Goal: Task Accomplishment & Management: Manage account settings

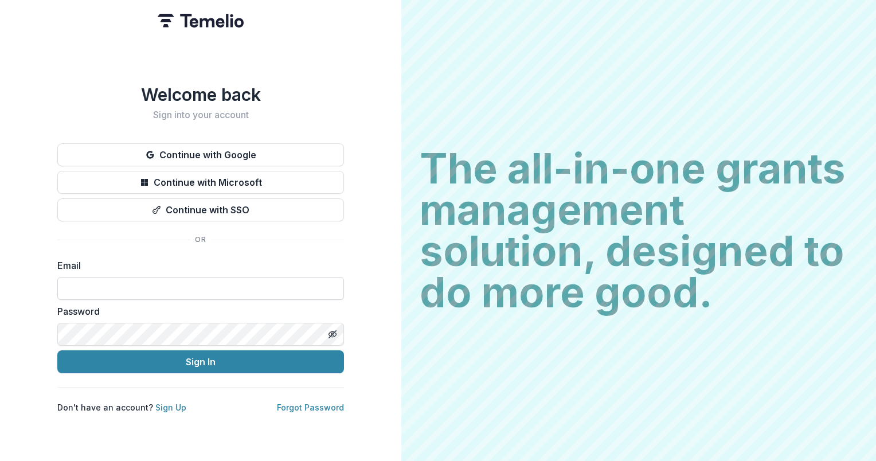
click at [124, 277] on input at bounding box center [200, 288] width 287 height 23
type input "**********"
click at [0, 325] on div "**********" at bounding box center [200, 230] width 401 height 461
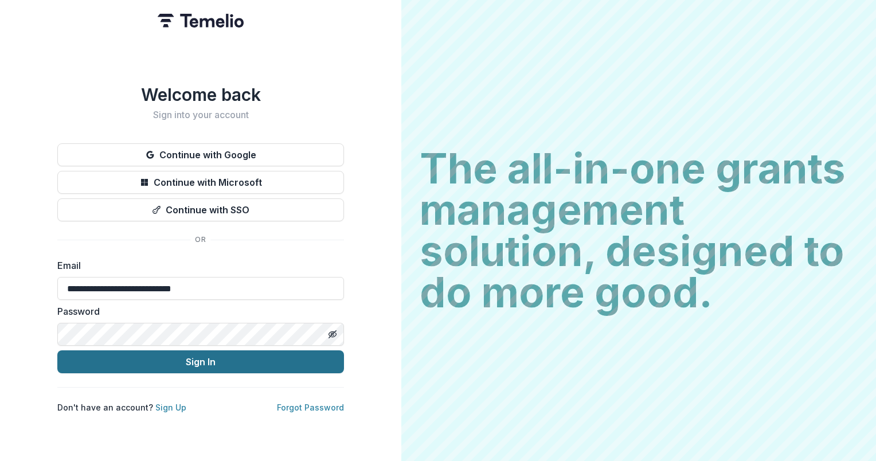
click at [113, 354] on button "Sign In" at bounding box center [200, 361] width 287 height 23
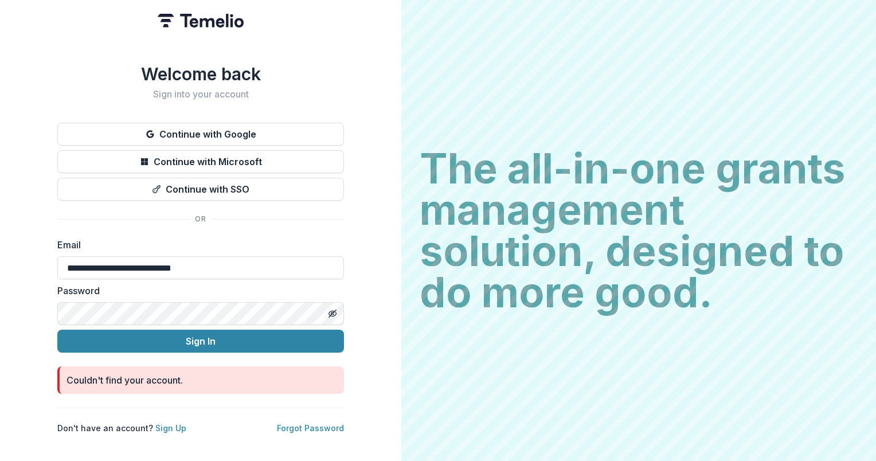
click at [17, 296] on div "**********" at bounding box center [200, 230] width 401 height 461
click at [57, 330] on button "Sign In" at bounding box center [200, 341] width 287 height 23
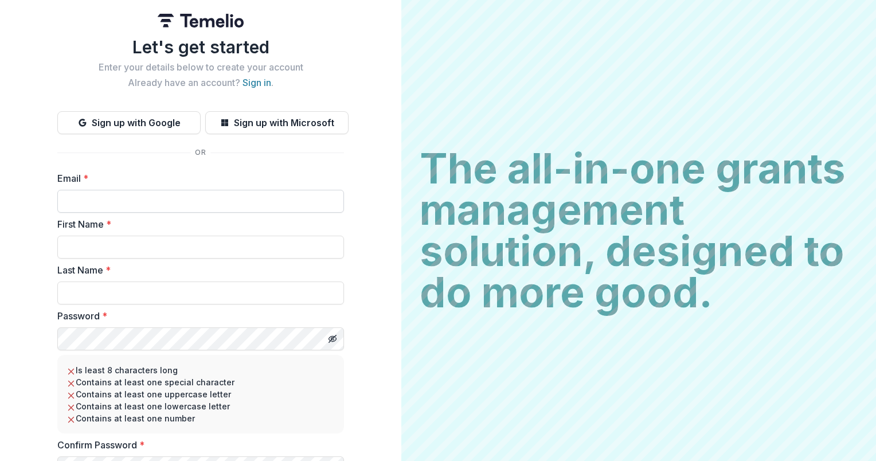
click at [92, 197] on input "Email *" at bounding box center [200, 201] width 287 height 23
type input "**********"
type input "*******"
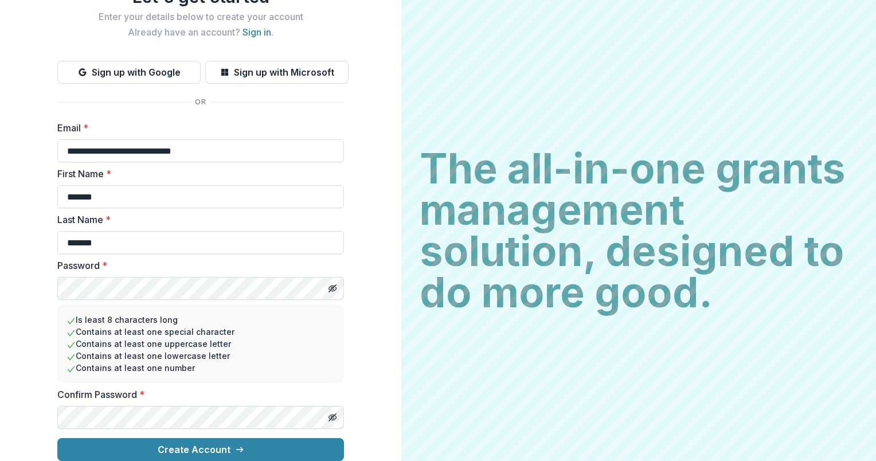
scroll to position [60, 0]
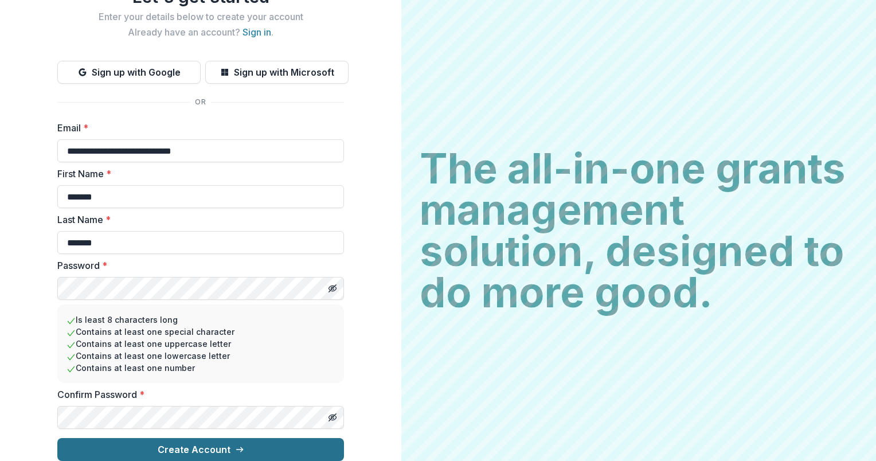
click at [174, 445] on button "Create Account" at bounding box center [200, 449] width 287 height 23
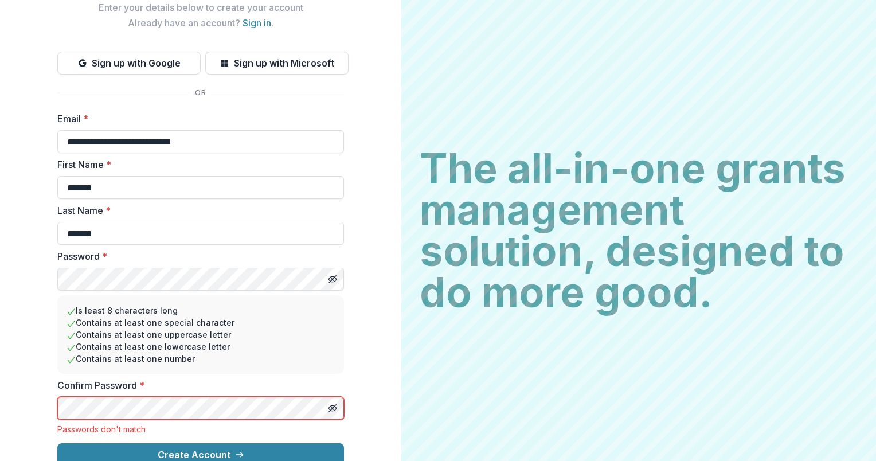
click at [26, 411] on div "**********" at bounding box center [200, 202] width 401 height 525
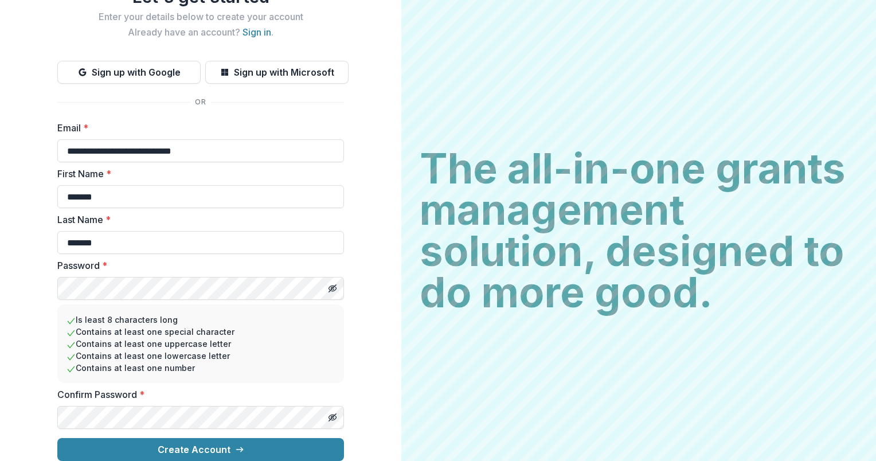
click at [57, 438] on button "Create Account" at bounding box center [200, 449] width 287 height 23
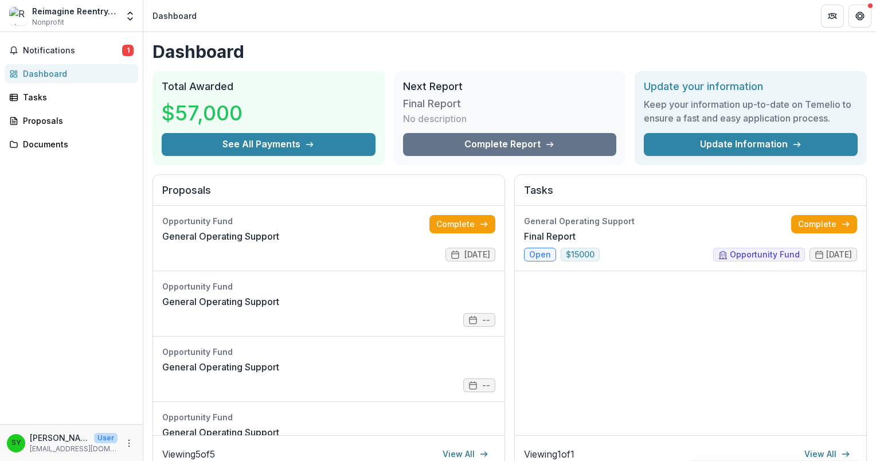
click at [835, 52] on h1 "Dashboard" at bounding box center [509, 51] width 714 height 21
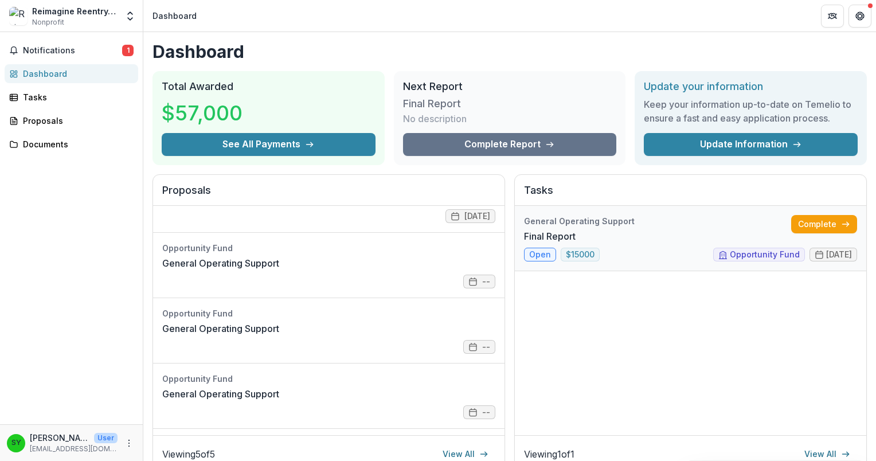
scroll to position [57, 0]
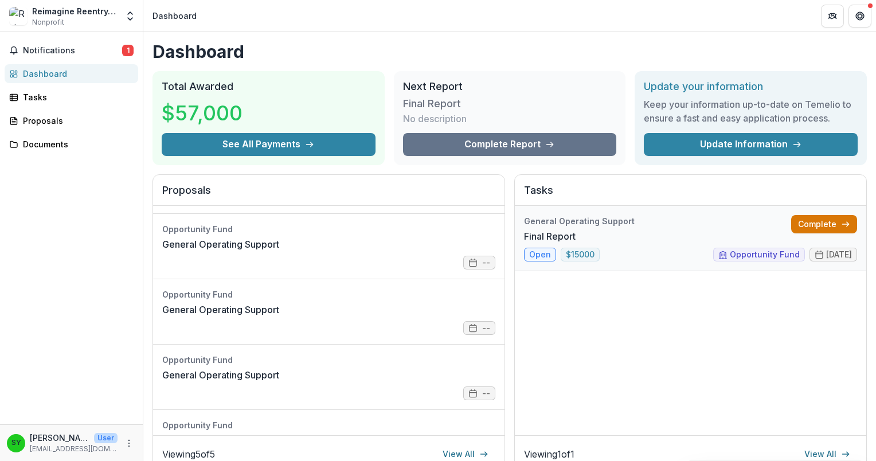
click at [814, 225] on link "Complete" at bounding box center [824, 224] width 66 height 18
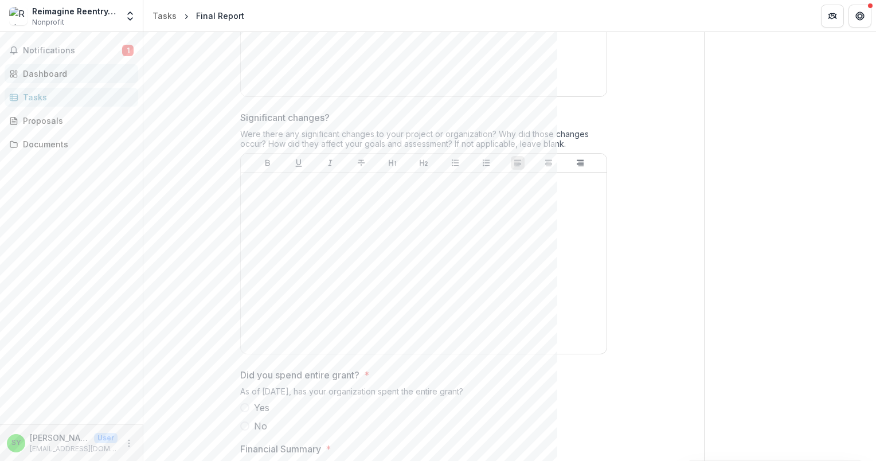
scroll to position [1383, 0]
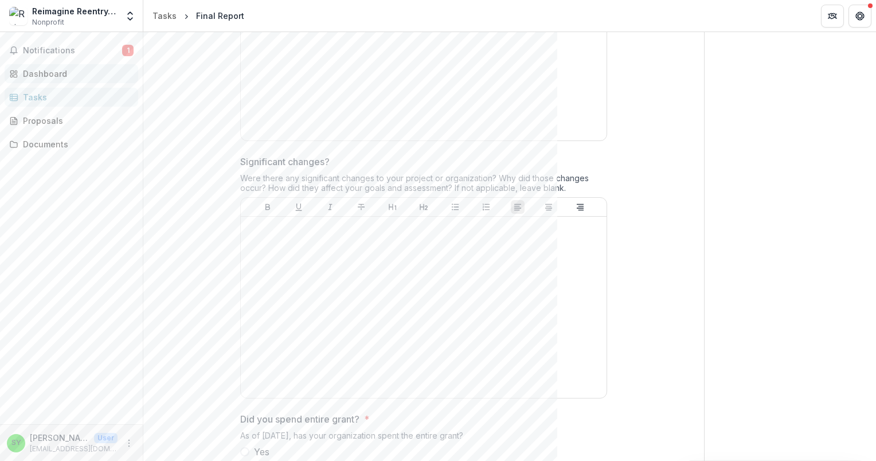
click at [50, 68] on div "Dashboard" at bounding box center [76, 74] width 106 height 12
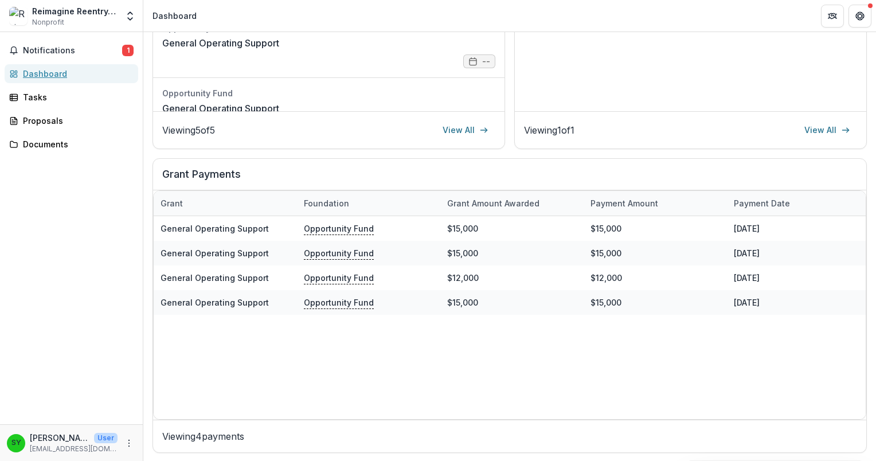
scroll to position [37, 0]
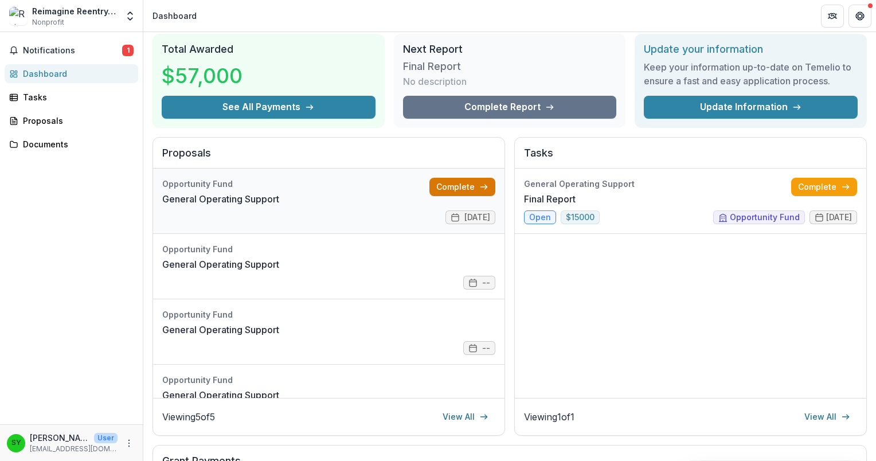
click at [452, 188] on link "Complete" at bounding box center [462, 187] width 66 height 18
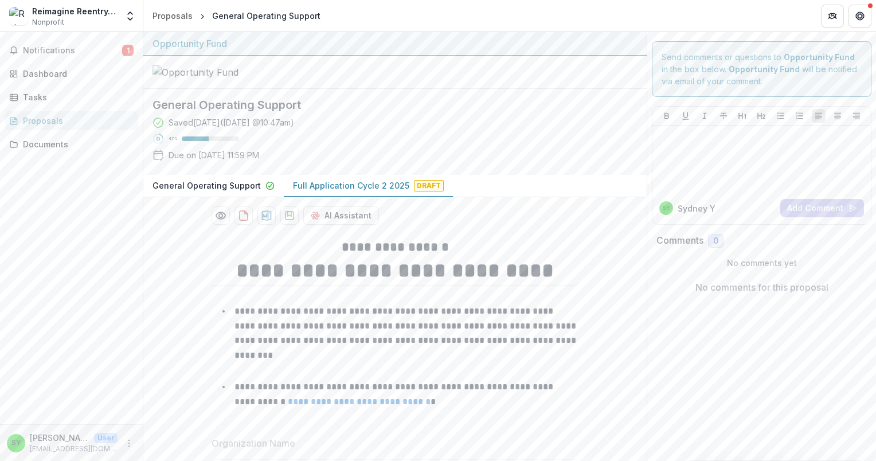
click at [695, 209] on p "Sydney Y" at bounding box center [696, 208] width 38 height 12
click at [50, 446] on p "admin@letsreimaginereentry.org" at bounding box center [74, 449] width 88 height 10
click at [127, 442] on icon "More" at bounding box center [128, 442] width 9 height 9
click at [183, 422] on link "Settings" at bounding box center [204, 418] width 123 height 19
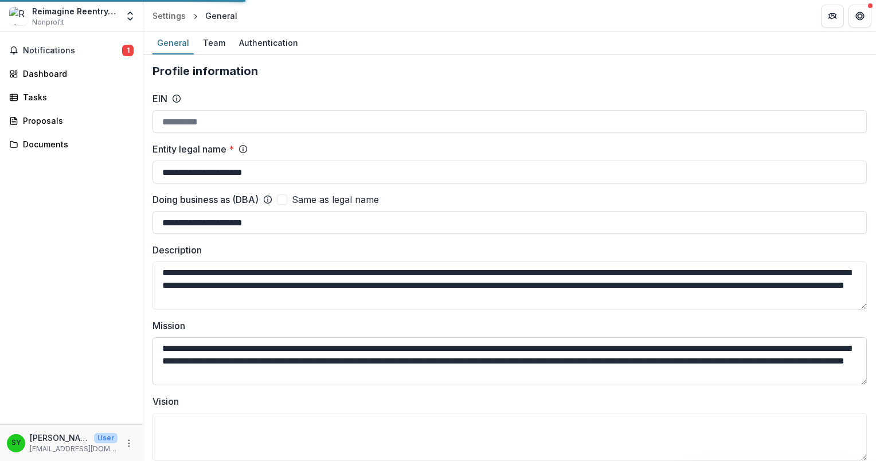
type input "**********"
click at [219, 46] on div "Team" at bounding box center [214, 42] width 32 height 17
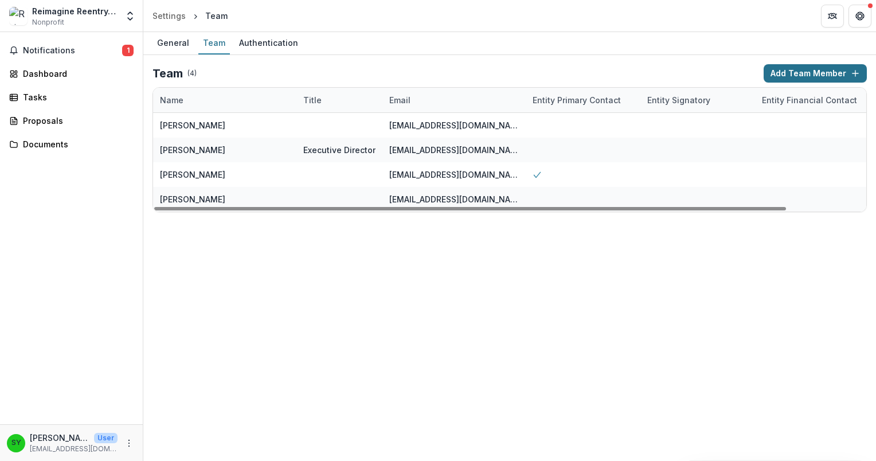
click at [786, 76] on button "Add Team Member" at bounding box center [814, 73] width 103 height 18
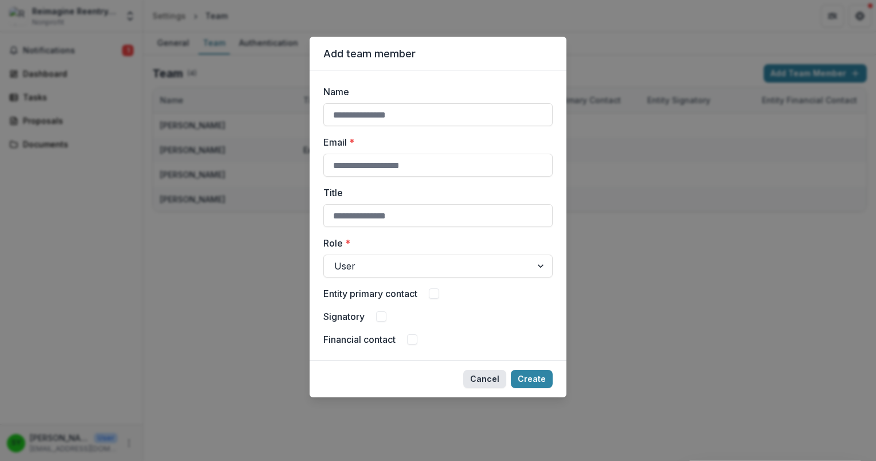
click at [487, 374] on button "Cancel" at bounding box center [484, 379] width 43 height 18
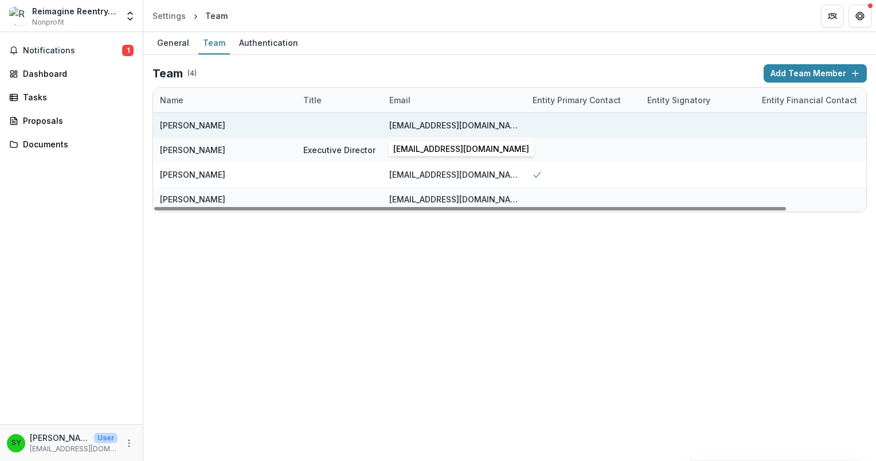
click at [442, 123] on div "admin@letsreimaginereentry.org" at bounding box center [454, 125] width 130 height 12
click at [236, 127] on div "Sydney Yates" at bounding box center [225, 125] width 130 height 25
click at [179, 123] on div "Sydney Yates" at bounding box center [192, 125] width 65 height 12
click at [402, 130] on div "admin@letsreimaginereentry.org" at bounding box center [454, 125] width 130 height 12
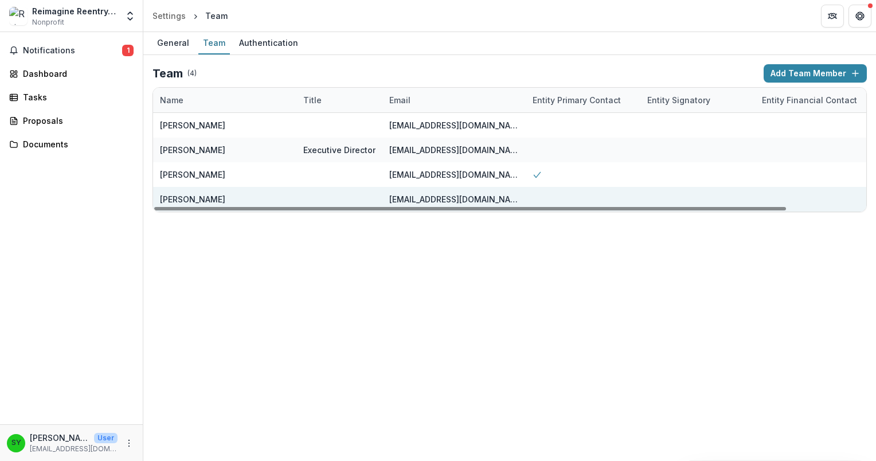
click at [407, 197] on div "sydney@letsreimaginereentry.org" at bounding box center [454, 199] width 130 height 12
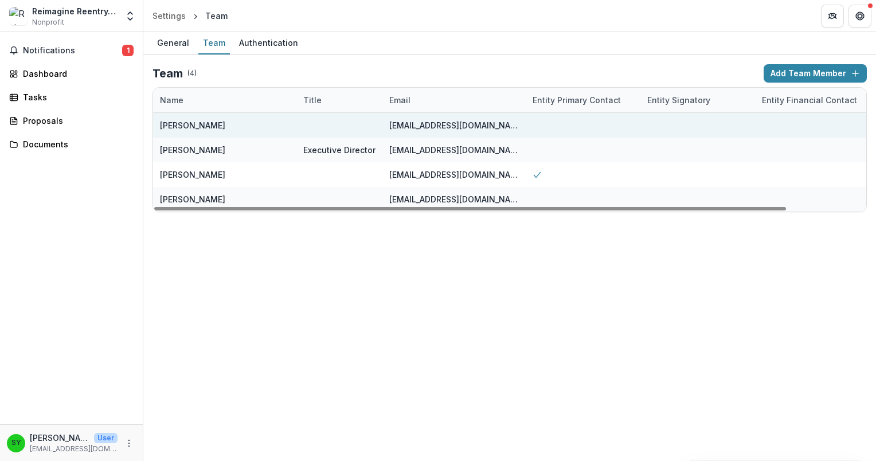
click at [410, 115] on div "admin@letsreimaginereentry.org" at bounding box center [454, 125] width 130 height 25
click at [590, 120] on div at bounding box center [582, 125] width 115 height 25
click at [209, 131] on div "Sydney Yates" at bounding box center [225, 125] width 130 height 25
drag, startPoint x: 209, startPoint y: 131, endPoint x: 234, endPoint y: 128, distance: 25.3
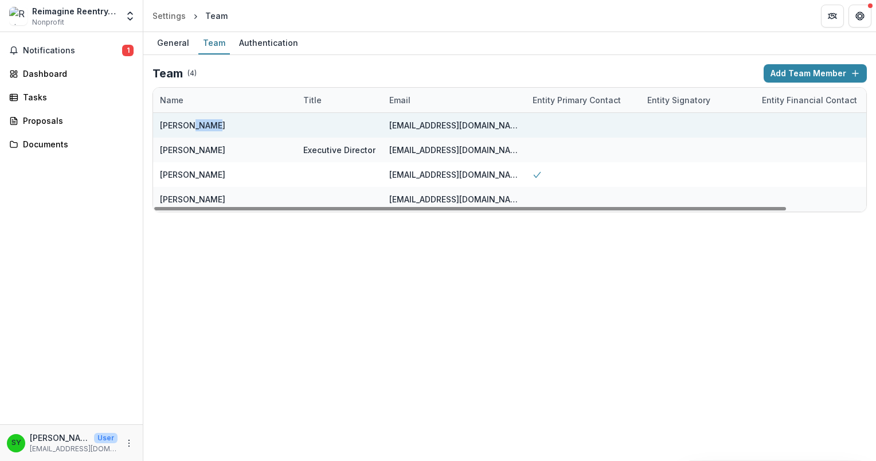
click at [234, 128] on div "Sydney Yates" at bounding box center [225, 125] width 130 height 25
click at [181, 127] on div "Sydney Yates" at bounding box center [192, 125] width 65 height 12
click at [245, 123] on div "Sydney Yates" at bounding box center [225, 125] width 130 height 25
click at [493, 124] on div "admin@letsreimaginereentry.org" at bounding box center [454, 125] width 130 height 12
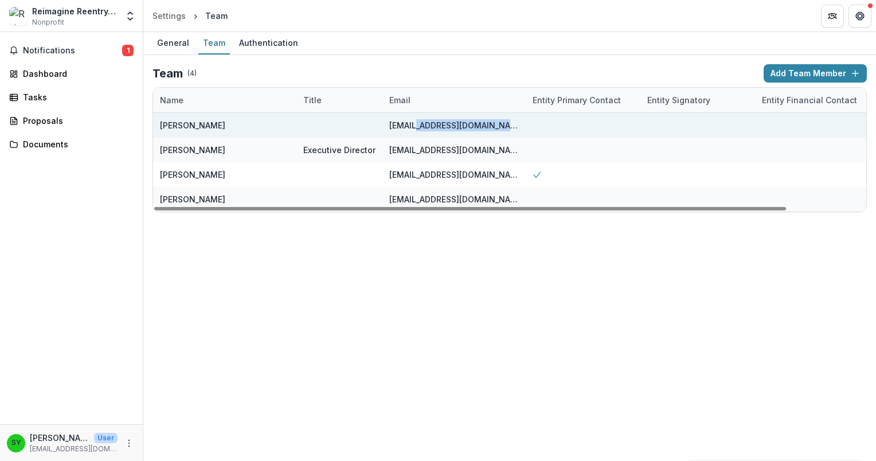
drag, startPoint x: 493, startPoint y: 124, endPoint x: 548, endPoint y: 128, distance: 54.6
click at [548, 128] on div at bounding box center [582, 125] width 115 height 25
click at [203, 130] on div "Sydney Yates" at bounding box center [192, 125] width 65 height 12
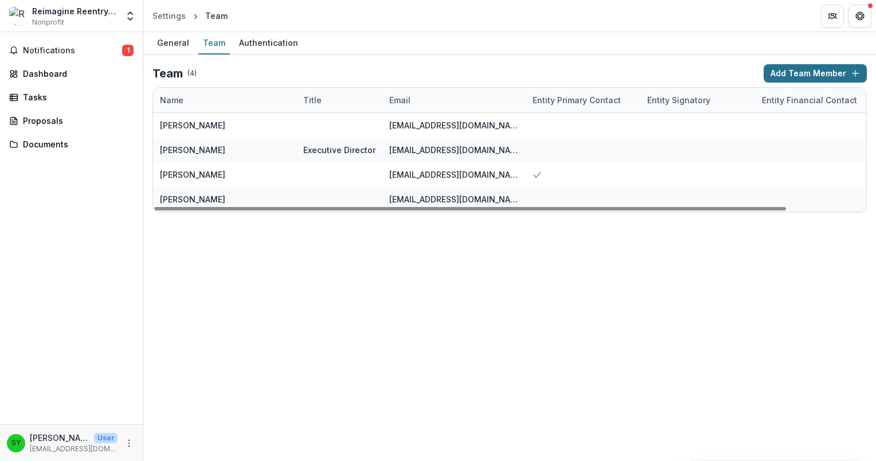
click at [795, 74] on button "Add Team Member" at bounding box center [814, 73] width 103 height 18
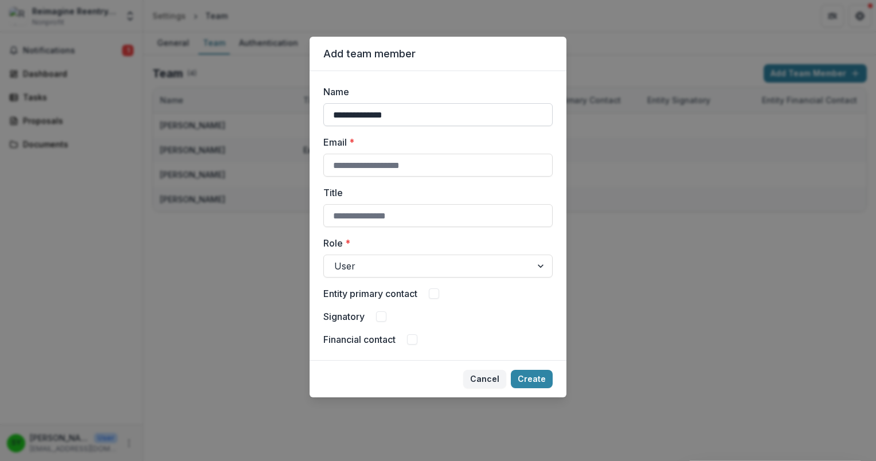
type input "**********"
click at [434, 271] on div at bounding box center [427, 266] width 187 height 16
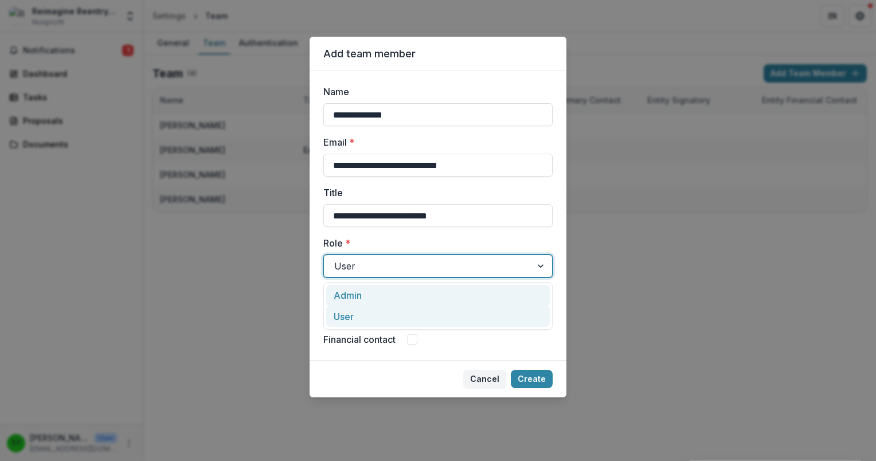
click at [426, 297] on div "Admin" at bounding box center [437, 295] width 223 height 21
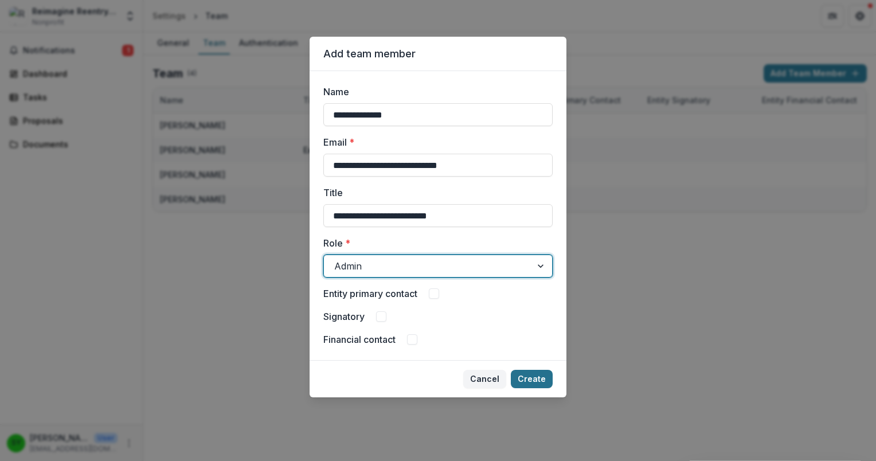
click at [528, 376] on button "Create" at bounding box center [532, 379] width 42 height 18
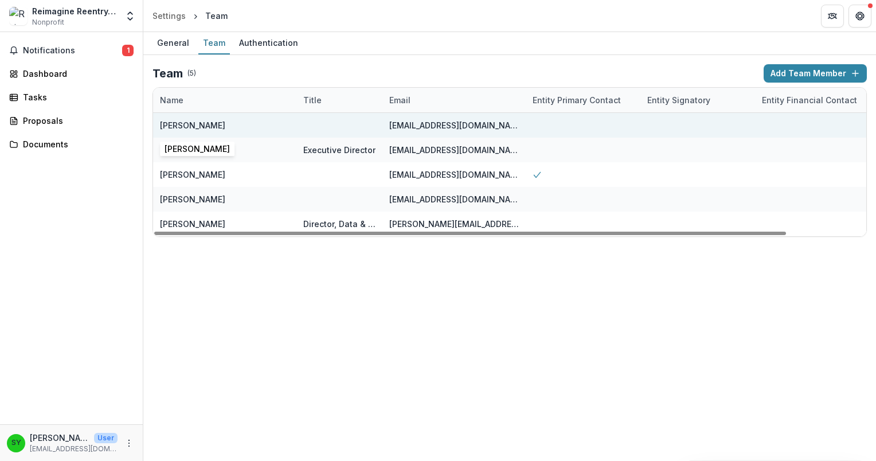
click at [284, 129] on div "Sydney Yates" at bounding box center [225, 125] width 130 height 25
click at [387, 128] on div "admin@letsreimaginereentry.org" at bounding box center [453, 125] width 143 height 25
drag, startPoint x: 387, startPoint y: 128, endPoint x: 326, endPoint y: 128, distance: 61.3
click at [326, 128] on div at bounding box center [339, 125] width 72 height 25
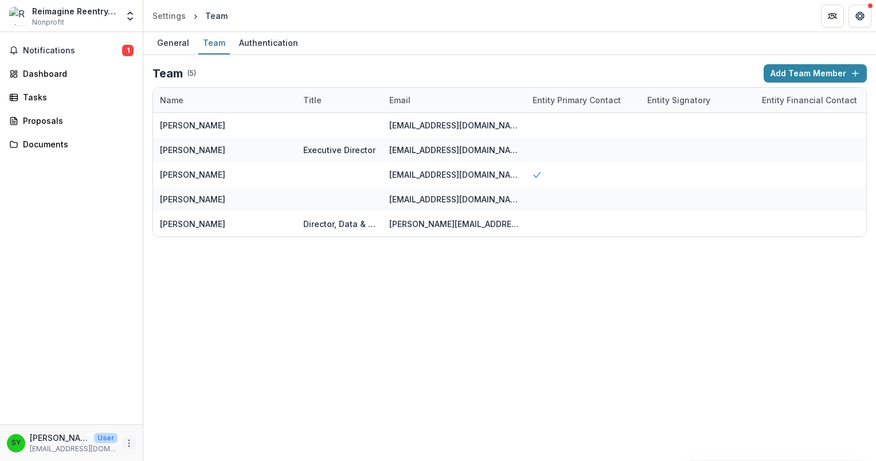
click at [128, 438] on icon "More" at bounding box center [128, 442] width 9 height 9
click at [154, 415] on icon at bounding box center [154, 418] width 9 height 9
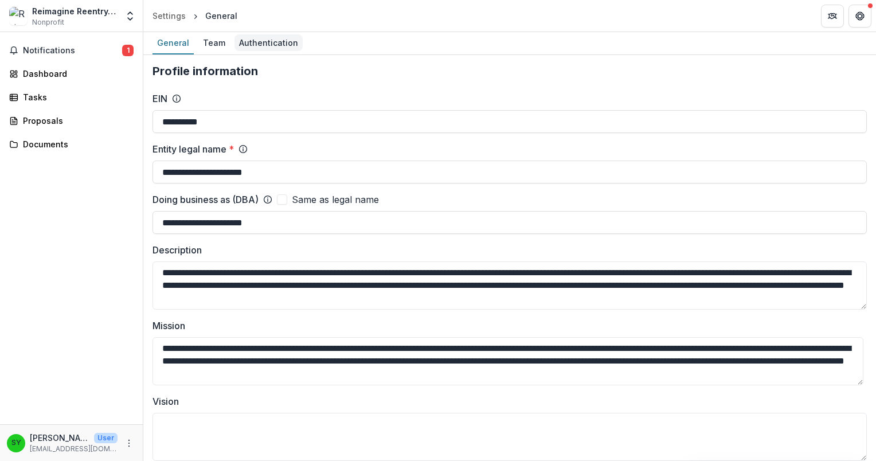
click at [247, 37] on div "Authentication" at bounding box center [268, 42] width 68 height 17
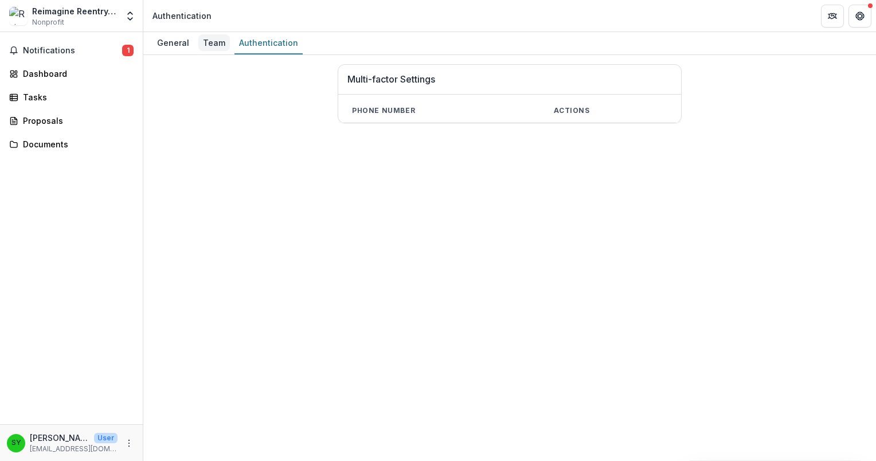
click at [215, 41] on div "Team" at bounding box center [214, 42] width 32 height 17
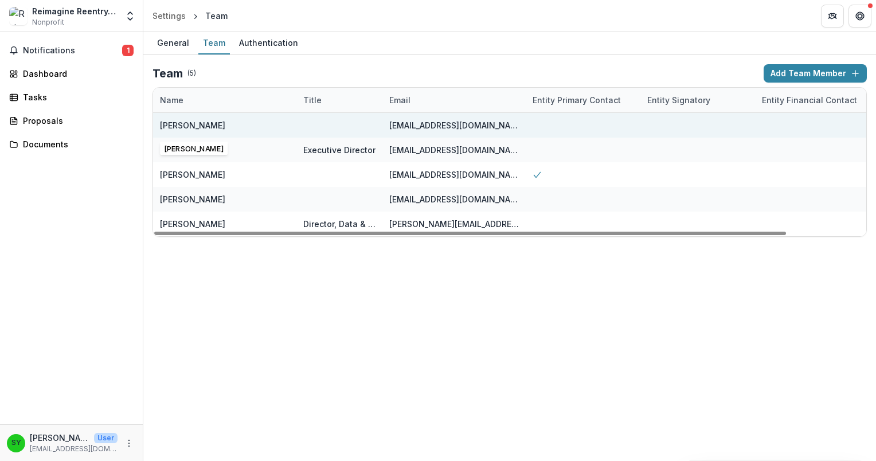
click at [209, 121] on div "Sydney Yates" at bounding box center [192, 125] width 65 height 12
click at [410, 125] on div "admin@letsreimaginereentry.org" at bounding box center [454, 125] width 130 height 12
click at [213, 129] on div "Sydney Yates" at bounding box center [225, 125] width 130 height 25
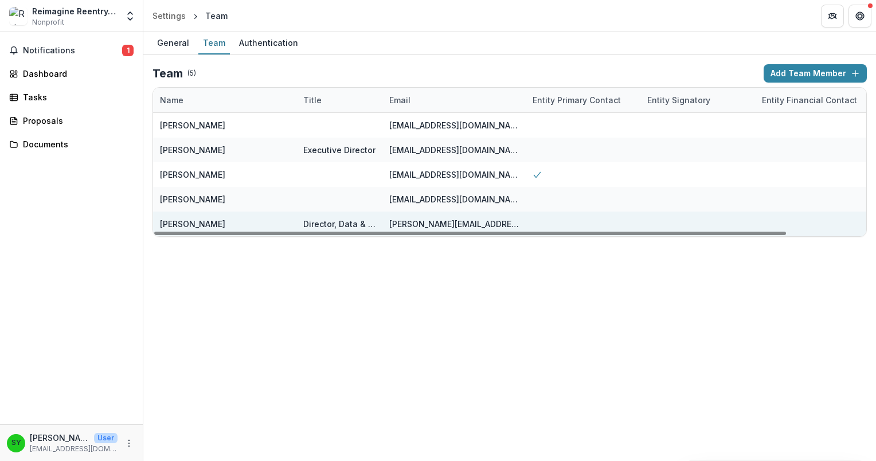
click at [228, 215] on div "Julia Donnelly" at bounding box center [225, 223] width 130 height 25
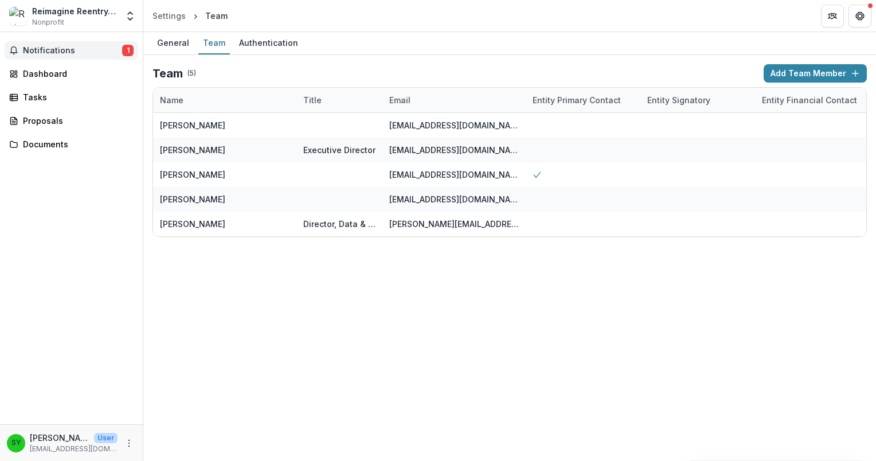
click at [62, 56] on button "Notifications 1" at bounding box center [72, 50] width 134 height 18
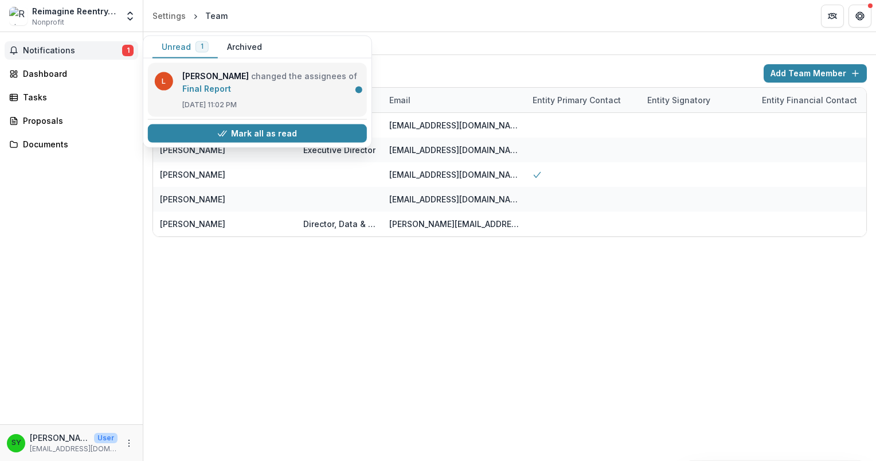
click at [226, 91] on link "Final Report" at bounding box center [206, 89] width 49 height 10
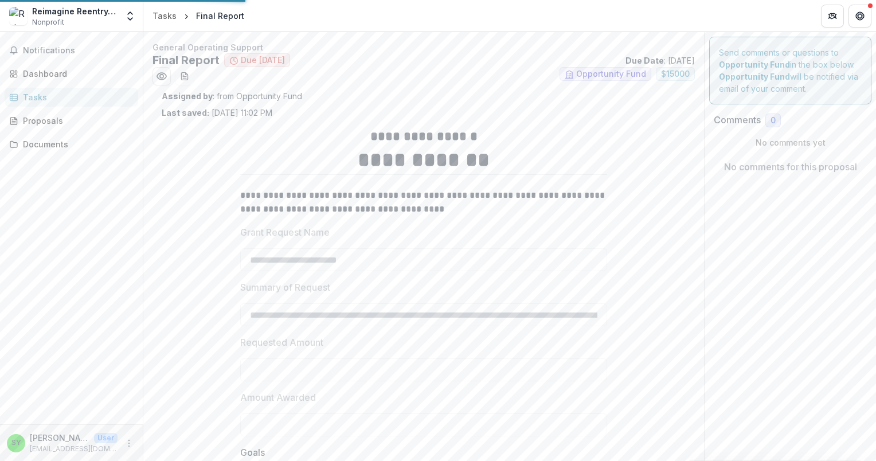
type input "*******"
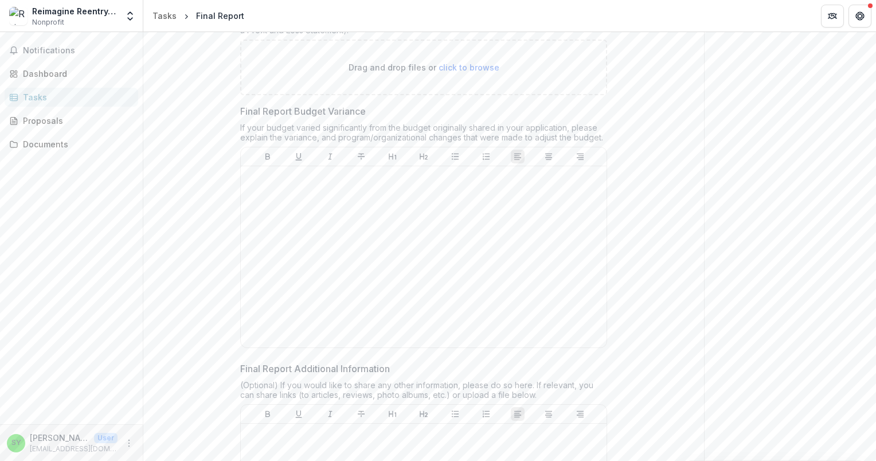
scroll to position [2414, 0]
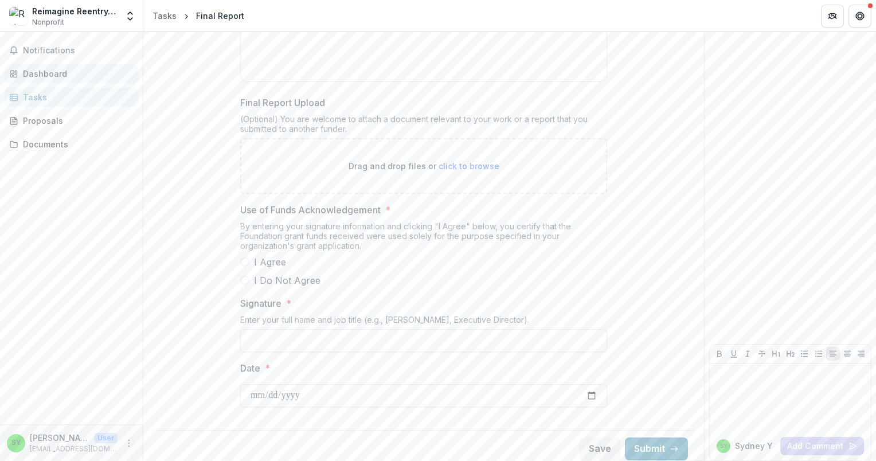
click at [50, 66] on link "Dashboard" at bounding box center [72, 73] width 134 height 19
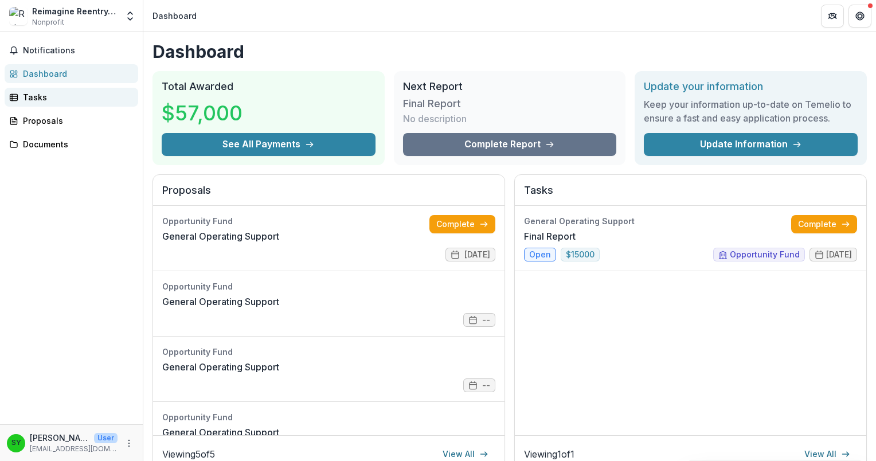
click at [30, 99] on div "Tasks" at bounding box center [76, 97] width 106 height 12
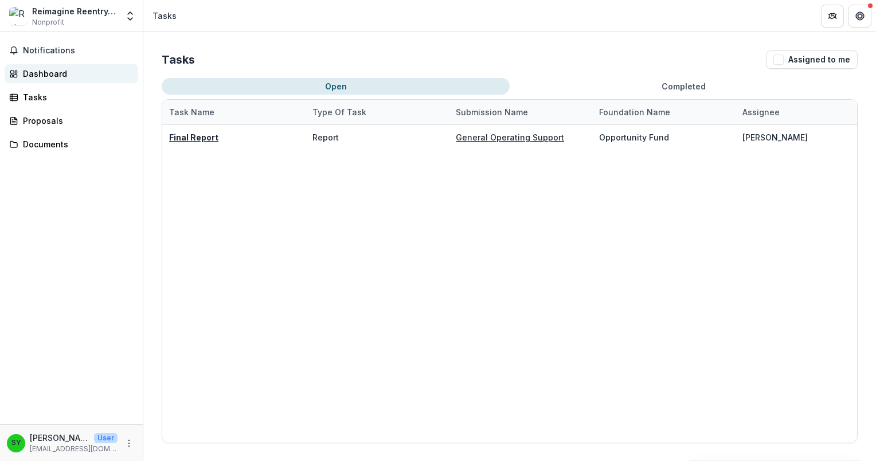
click at [53, 69] on div "Dashboard" at bounding box center [76, 74] width 106 height 12
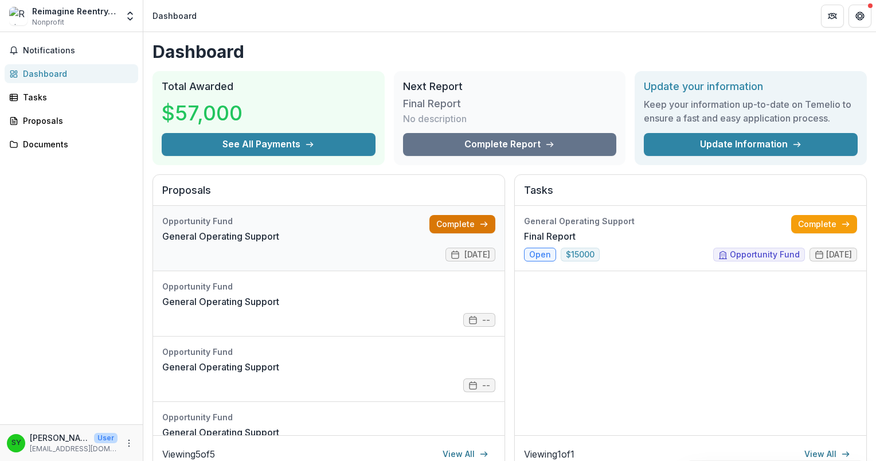
click at [446, 224] on link "Complete" at bounding box center [462, 224] width 66 height 18
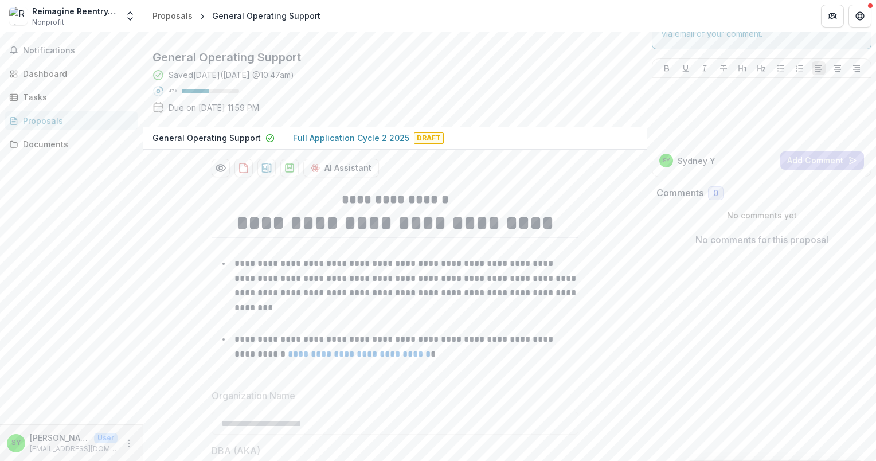
scroll to position [115, 0]
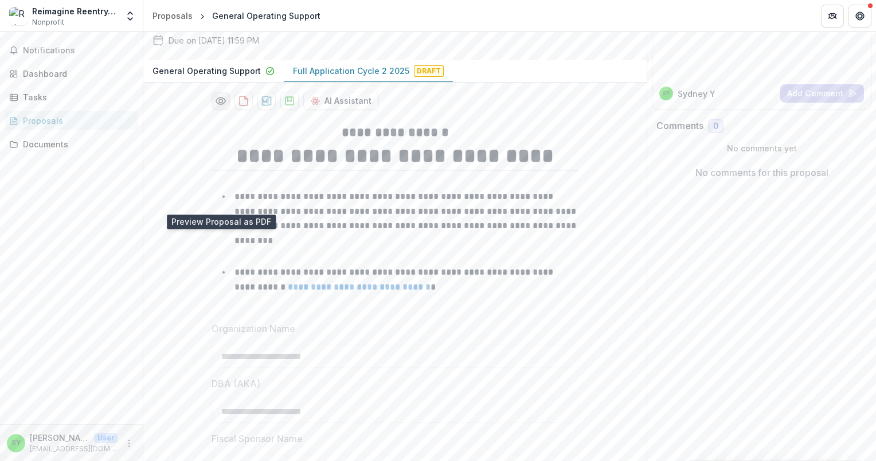
click at [226, 110] on button "Preview 713b55bd-373d-463d-b9ee-a562ca11f089-1.pdf" at bounding box center [220, 101] width 18 height 18
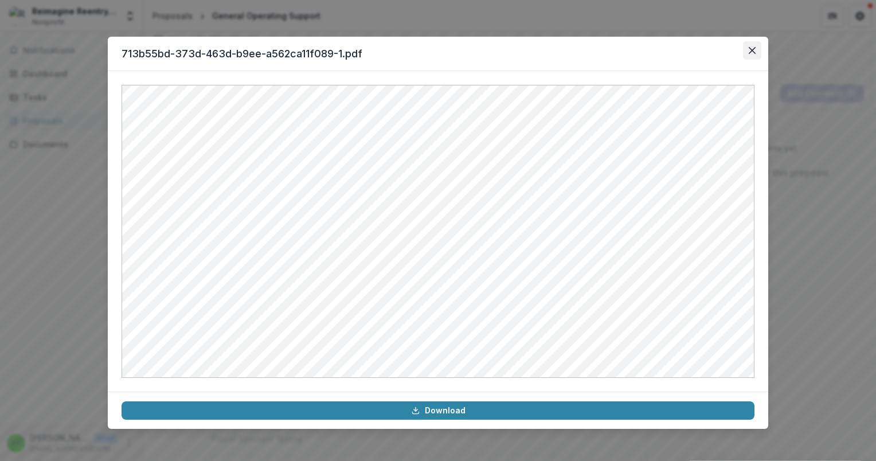
click at [755, 49] on icon "Close" at bounding box center [751, 50] width 7 height 7
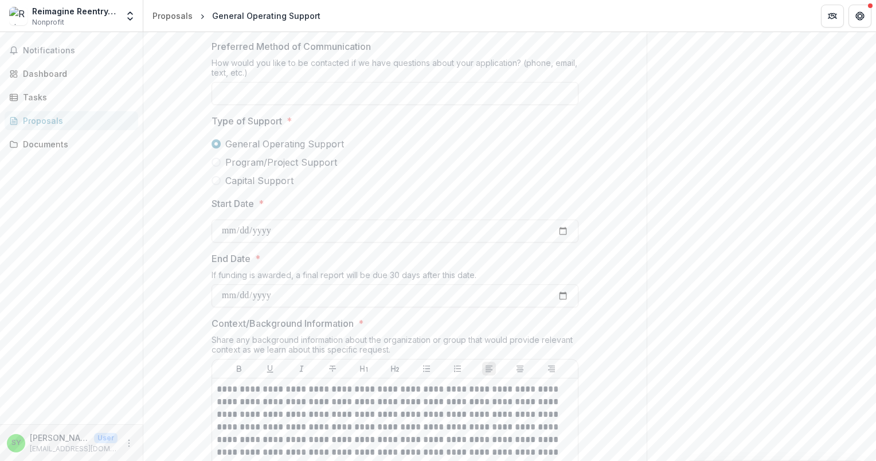
scroll to position [802, 0]
click at [248, 101] on input "Preferred Method of Communication" at bounding box center [394, 90] width 367 height 23
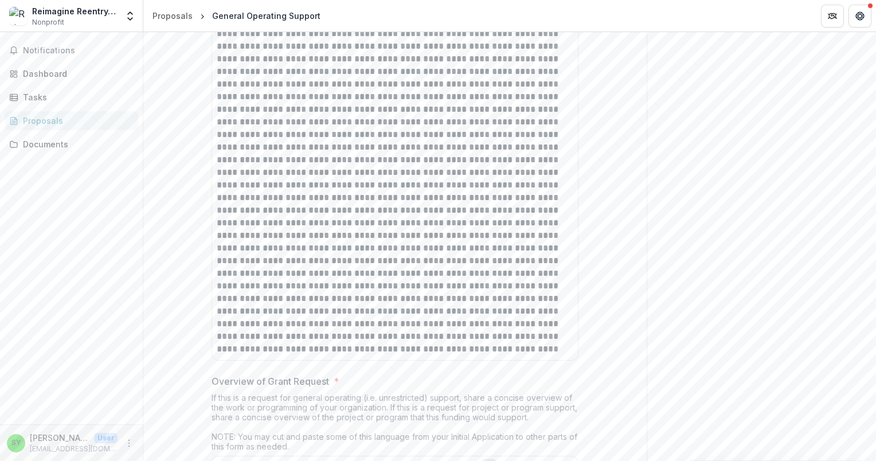
scroll to position [1146, 0]
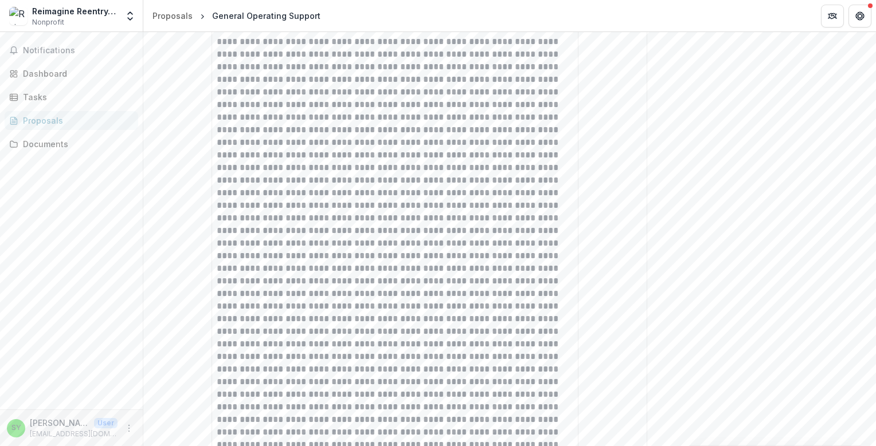
type input "**********"
